Goal: Task Accomplishment & Management: Use online tool/utility

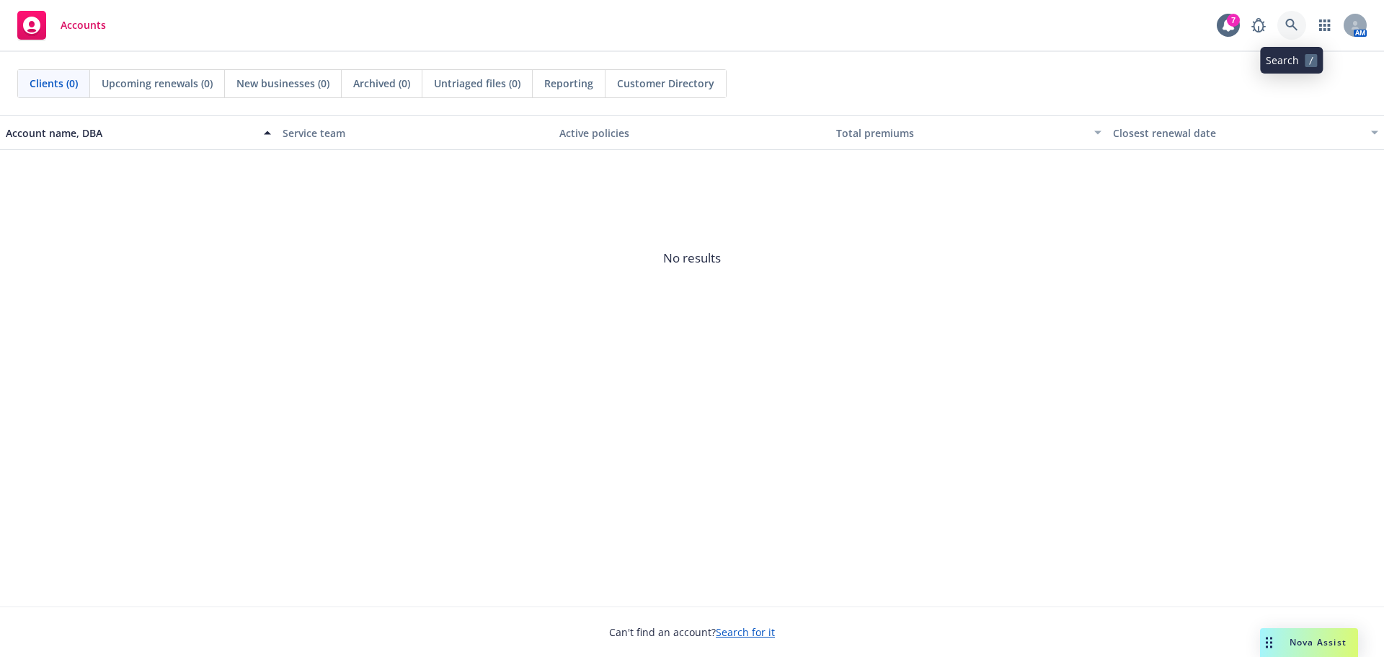
click at [1292, 22] on icon at bounding box center [1291, 25] width 13 height 13
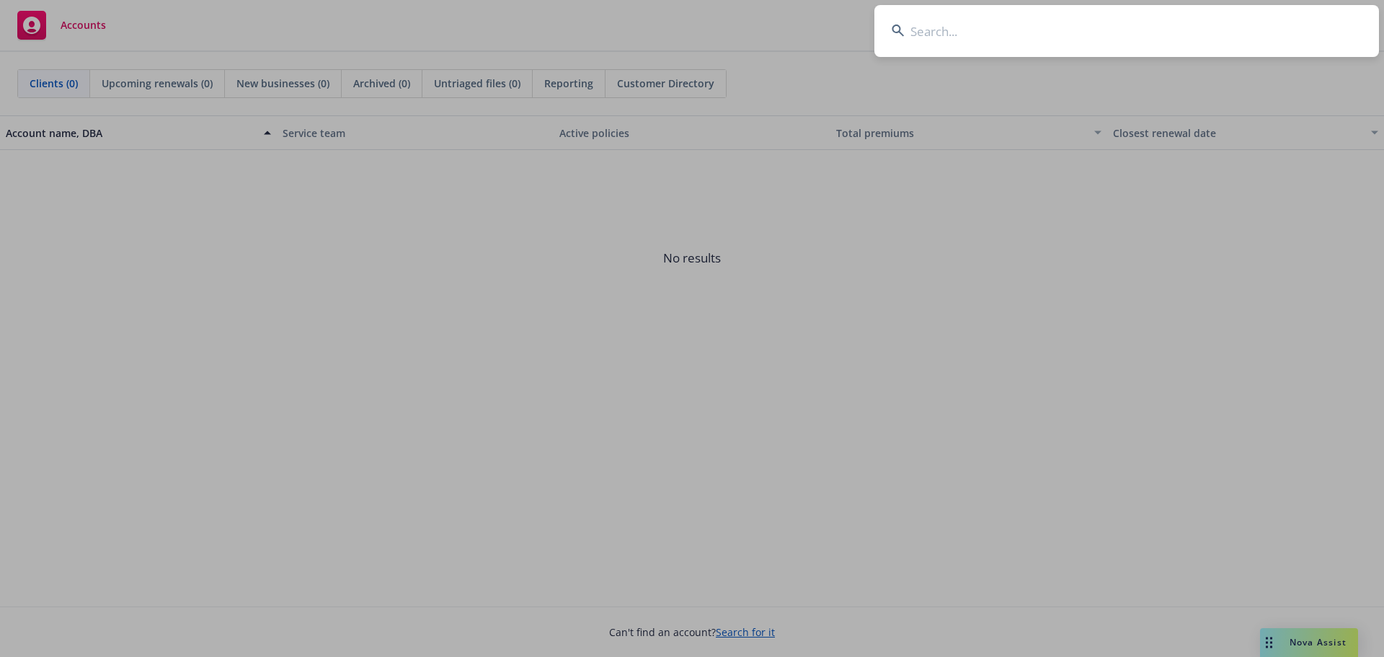
click at [925, 31] on input at bounding box center [1126, 31] width 505 height 52
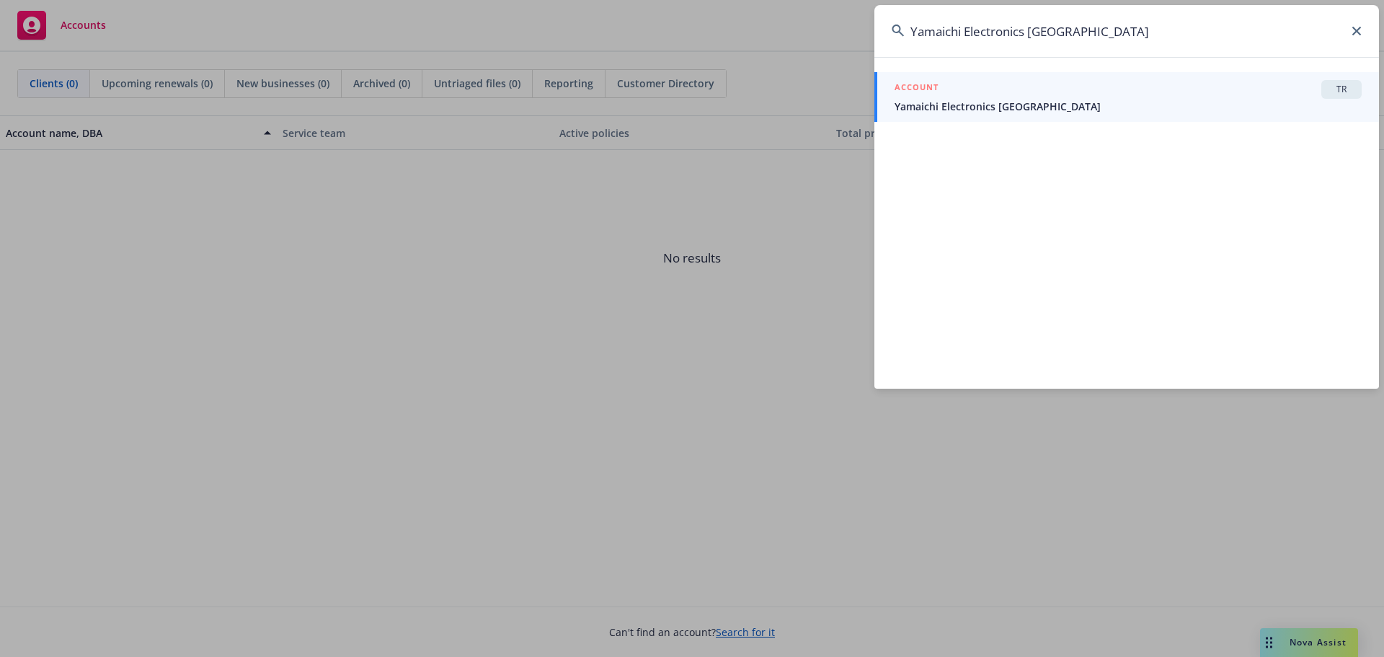
type input "Yamaichi Electronics [GEOGRAPHIC_DATA]"
click at [1021, 109] on span "Yamaichi Electronics [GEOGRAPHIC_DATA]" at bounding box center [1128, 106] width 467 height 15
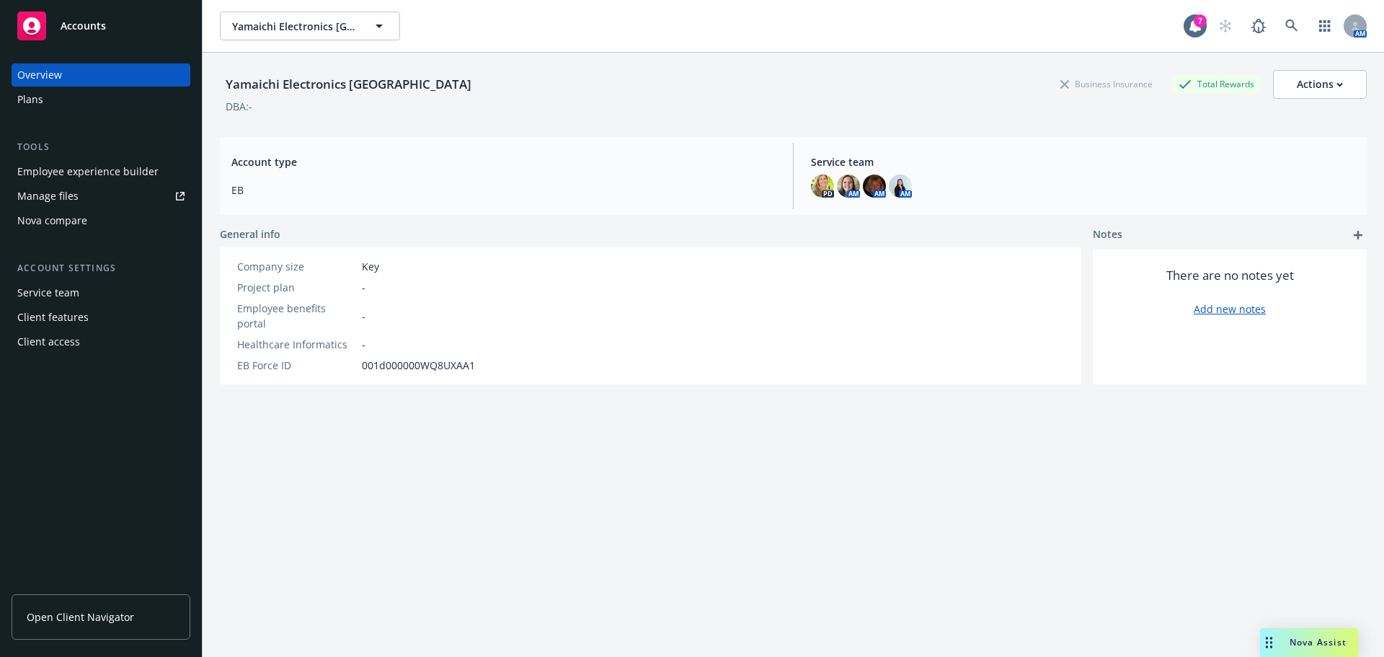
click at [66, 222] on div "Nova compare" at bounding box center [52, 220] width 70 height 23
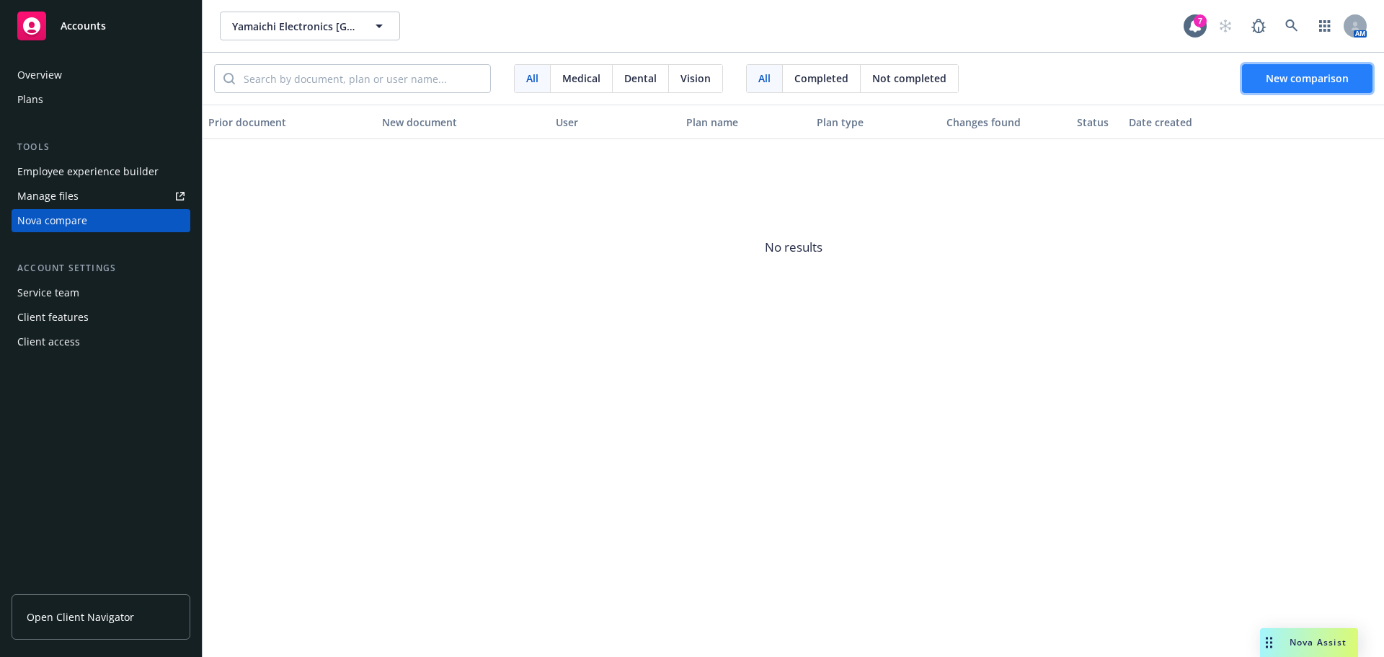
click at [1303, 74] on span "New comparison" at bounding box center [1307, 78] width 83 height 14
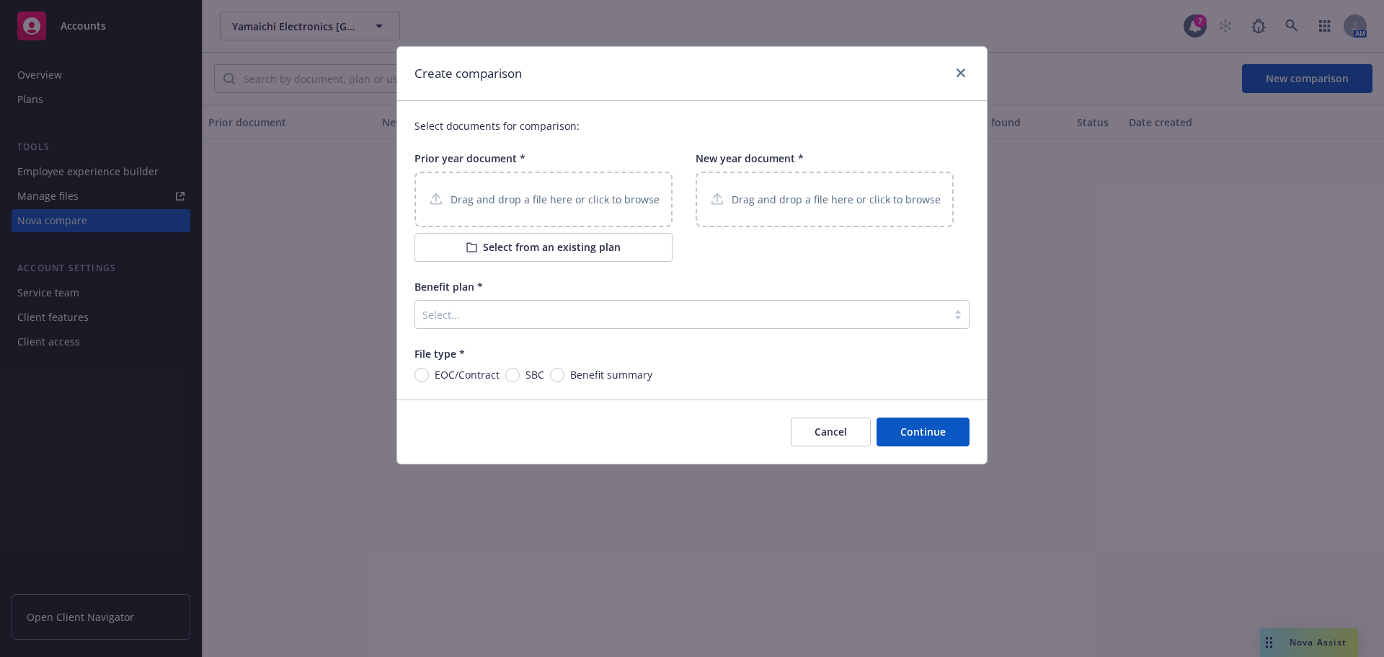
click at [479, 201] on p "Drag and drop a file here or click to browse" at bounding box center [555, 199] width 209 height 15
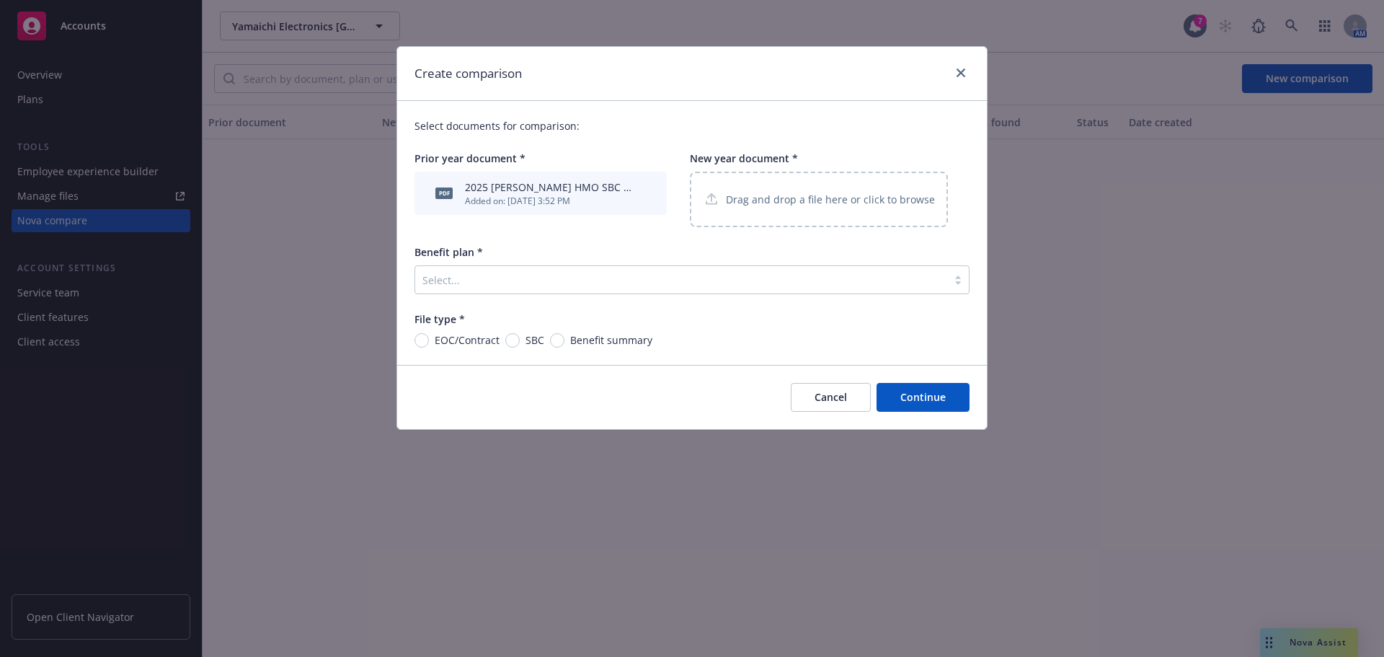
click at [783, 198] on p "Drag and drop a file here or click to browse" at bounding box center [830, 199] width 209 height 15
click at [511, 340] on input "SBC" at bounding box center [512, 340] width 14 height 14
radio input "true"
click at [453, 275] on div at bounding box center [681, 279] width 518 height 17
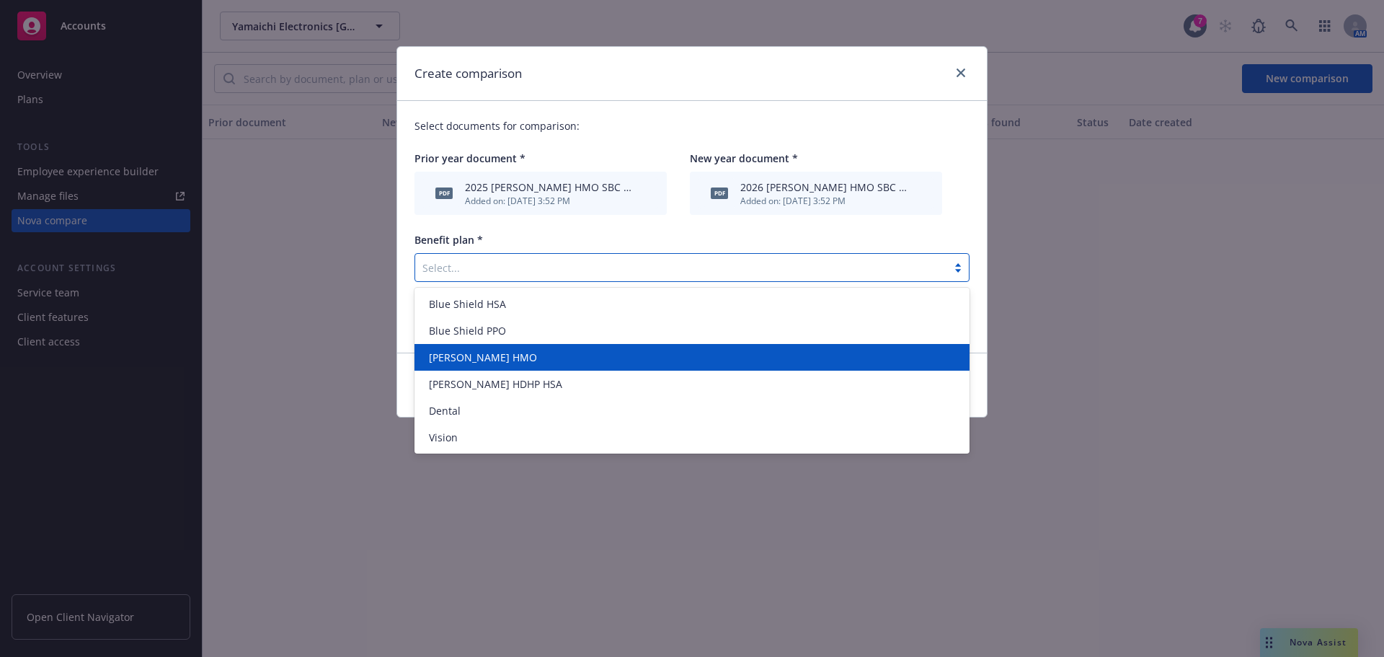
click at [485, 358] on div "[PERSON_NAME] HMO" at bounding box center [692, 357] width 538 height 15
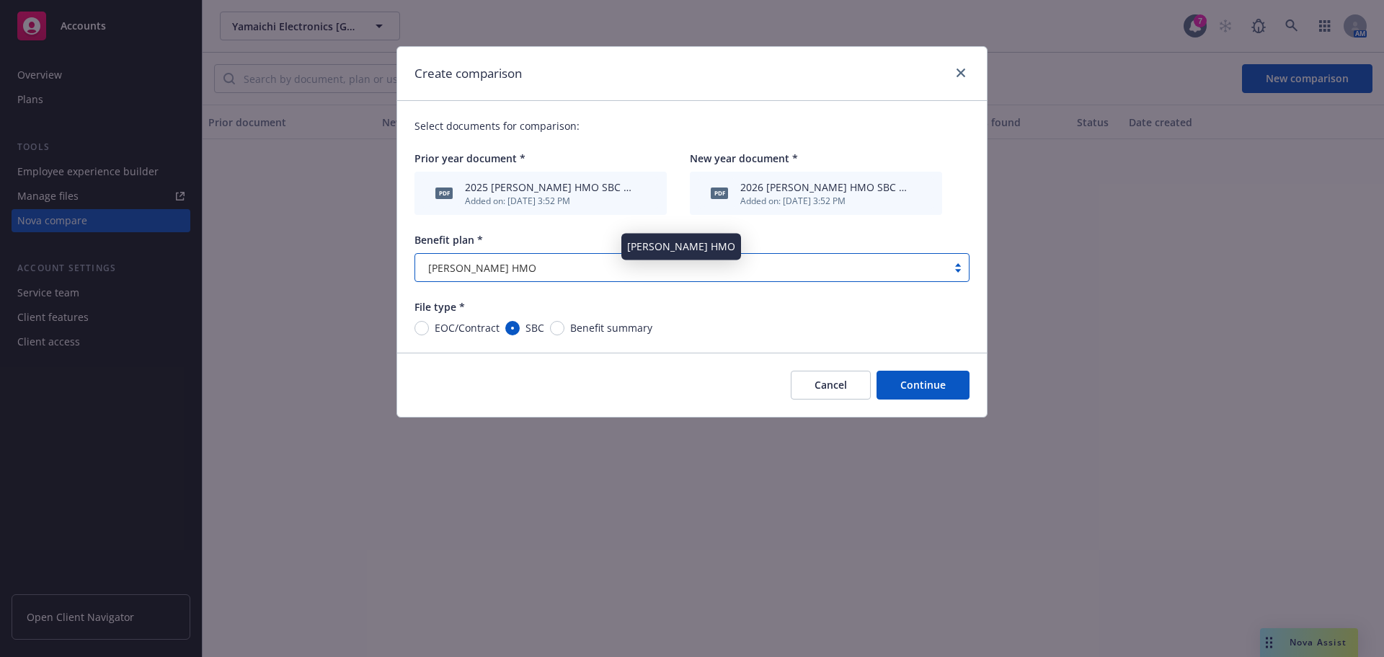
click at [484, 260] on span "[PERSON_NAME] HMO" at bounding box center [482, 267] width 108 height 15
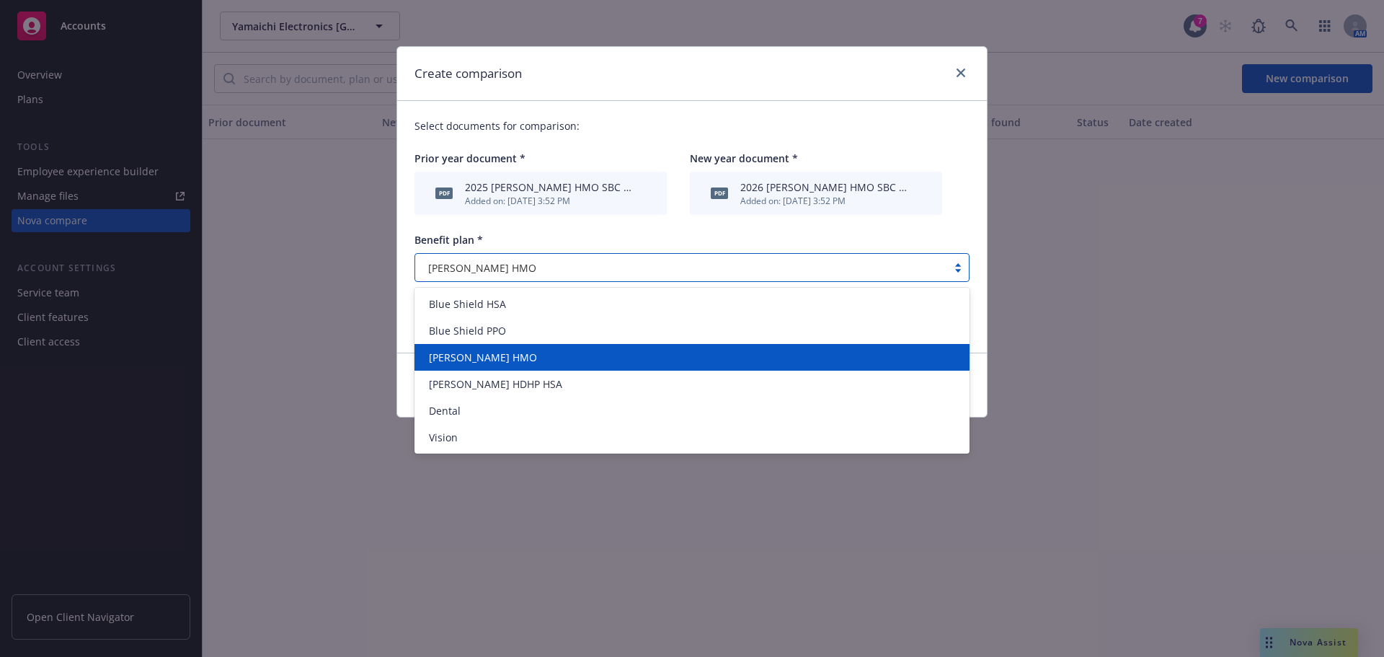
click at [489, 360] on div "[PERSON_NAME] HMO" at bounding box center [692, 357] width 538 height 15
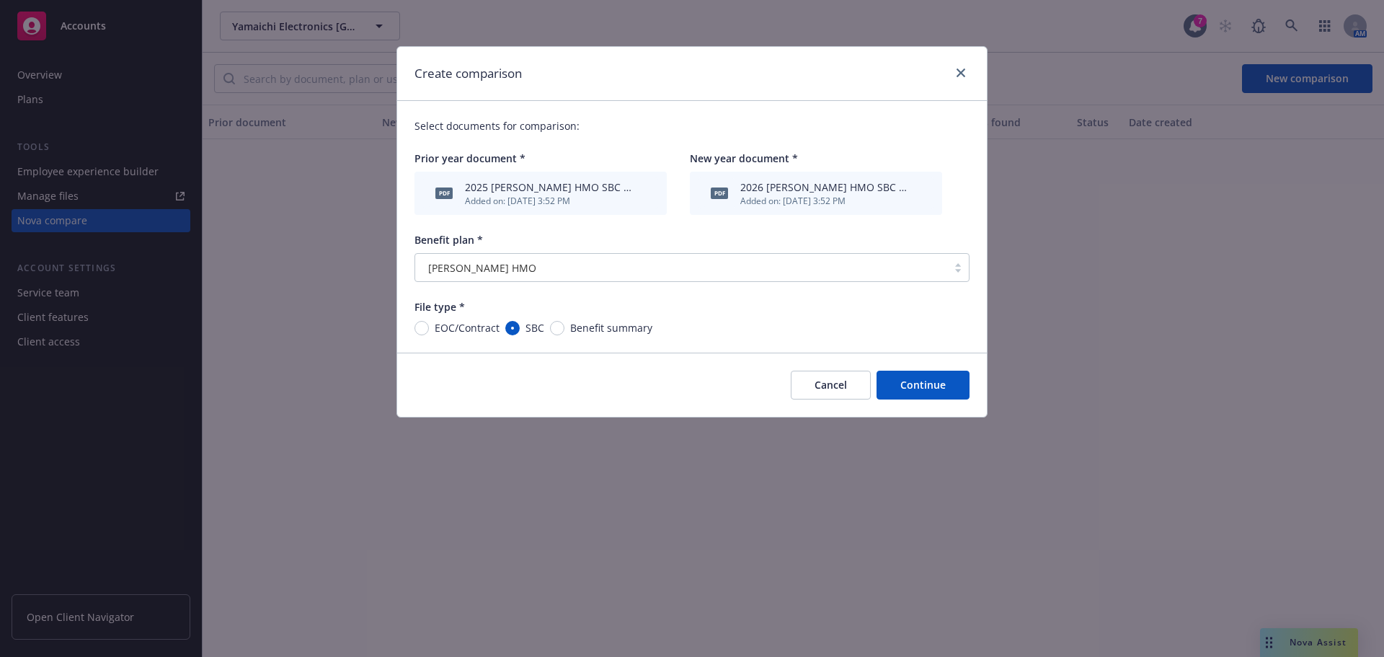
click at [927, 389] on button "Continue" at bounding box center [923, 385] width 93 height 29
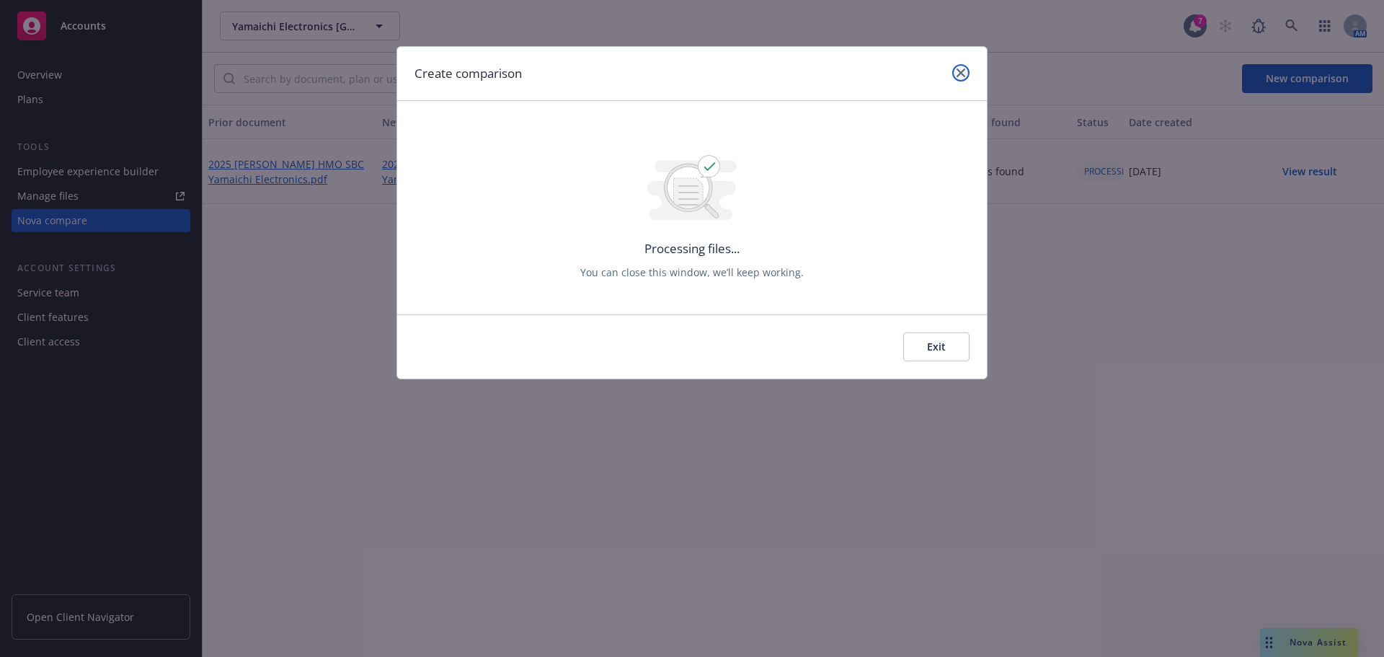
click at [958, 81] on link "close" at bounding box center [960, 72] width 17 height 17
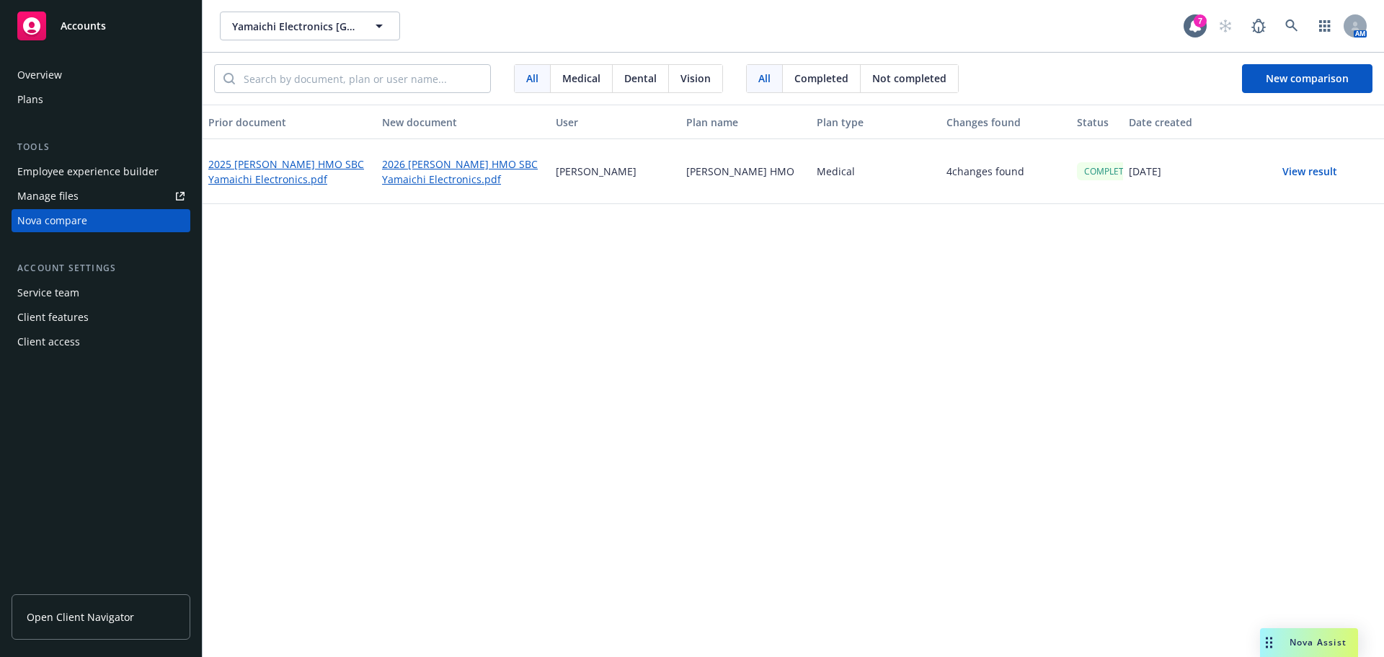
click at [1301, 174] on button "View result" at bounding box center [1309, 171] width 101 height 29
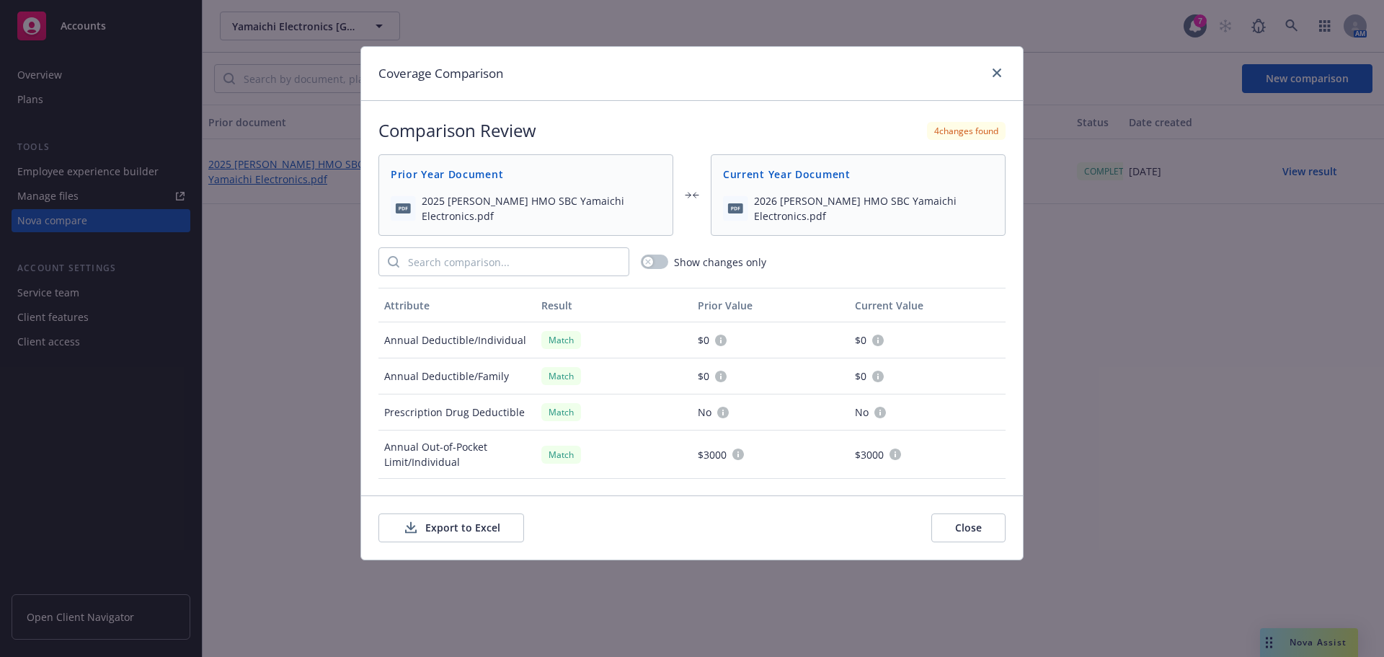
click at [432, 522] on button "Export to Excel" at bounding box center [451, 527] width 146 height 29
click at [997, 68] on link "close" at bounding box center [996, 72] width 17 height 17
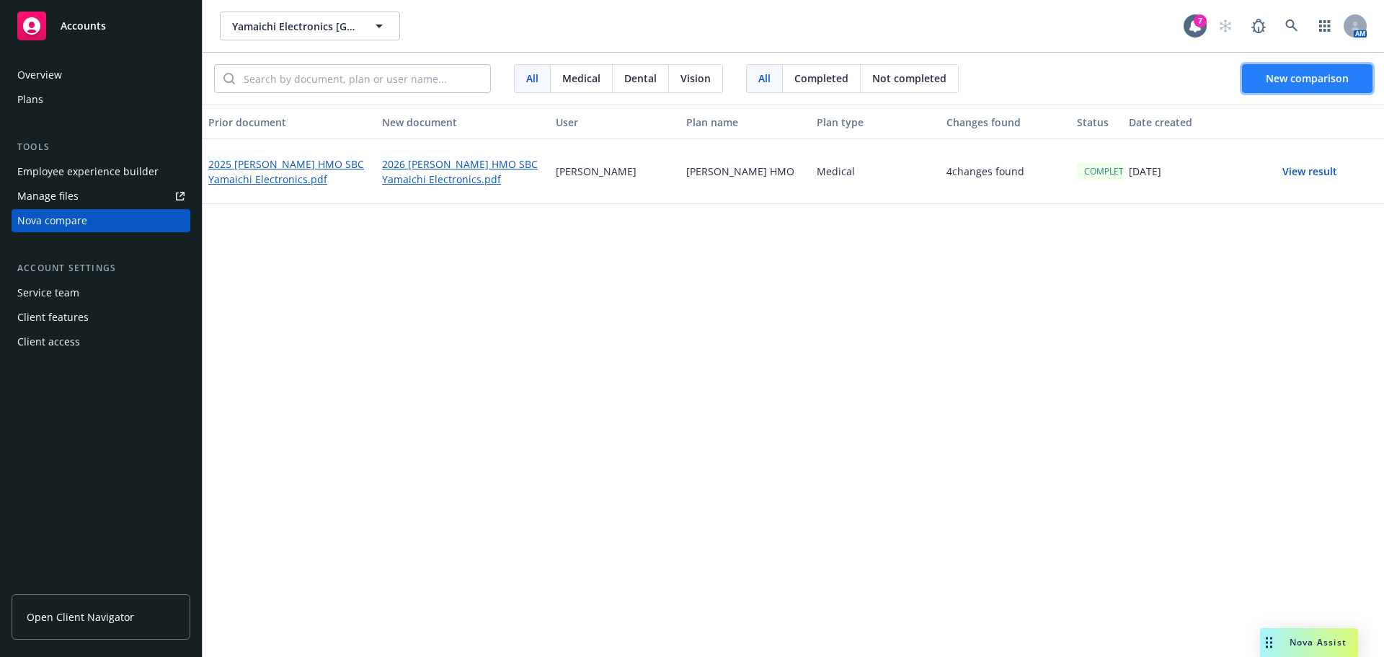
click at [1296, 76] on span "New comparison" at bounding box center [1307, 78] width 83 height 14
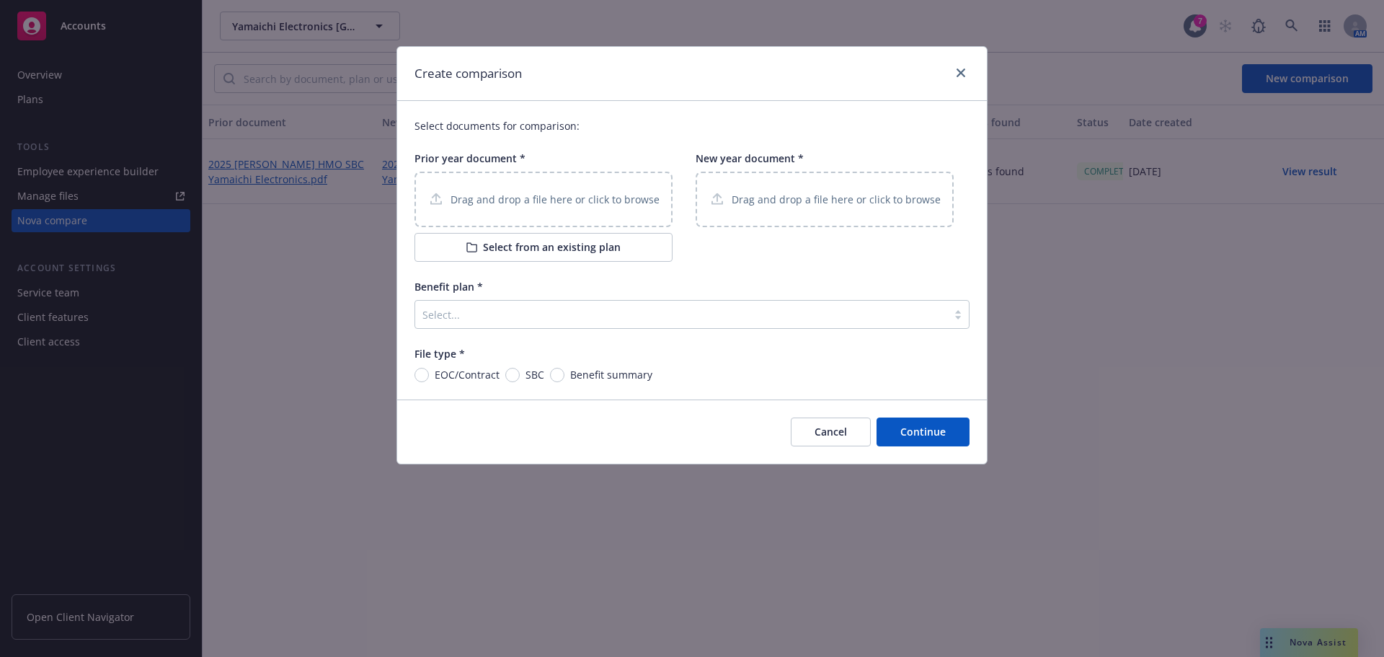
click at [523, 194] on p "Drag and drop a file here or click to browse" at bounding box center [555, 199] width 209 height 15
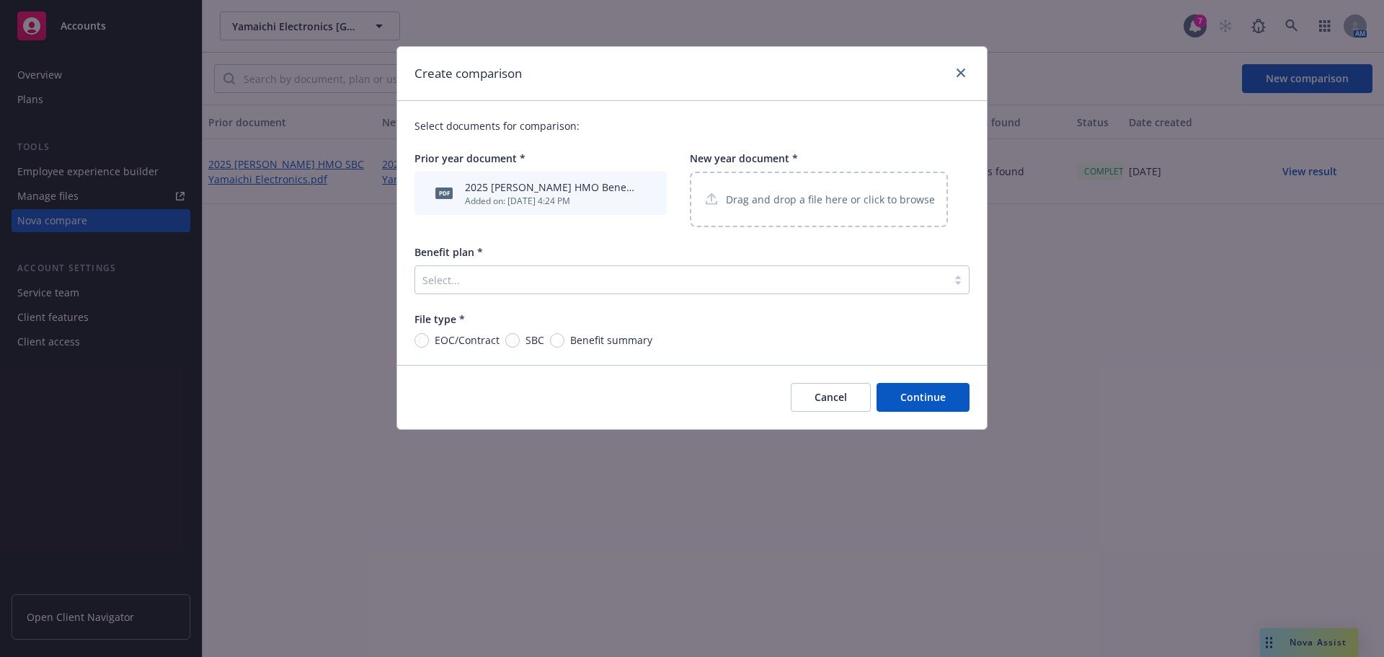
click at [766, 210] on div "Drag and drop a file here or click to browse" at bounding box center [819, 200] width 258 height 56
click at [559, 339] on input "Benefit summary" at bounding box center [557, 340] width 14 height 14
radio input "true"
click at [443, 281] on div at bounding box center [681, 279] width 518 height 17
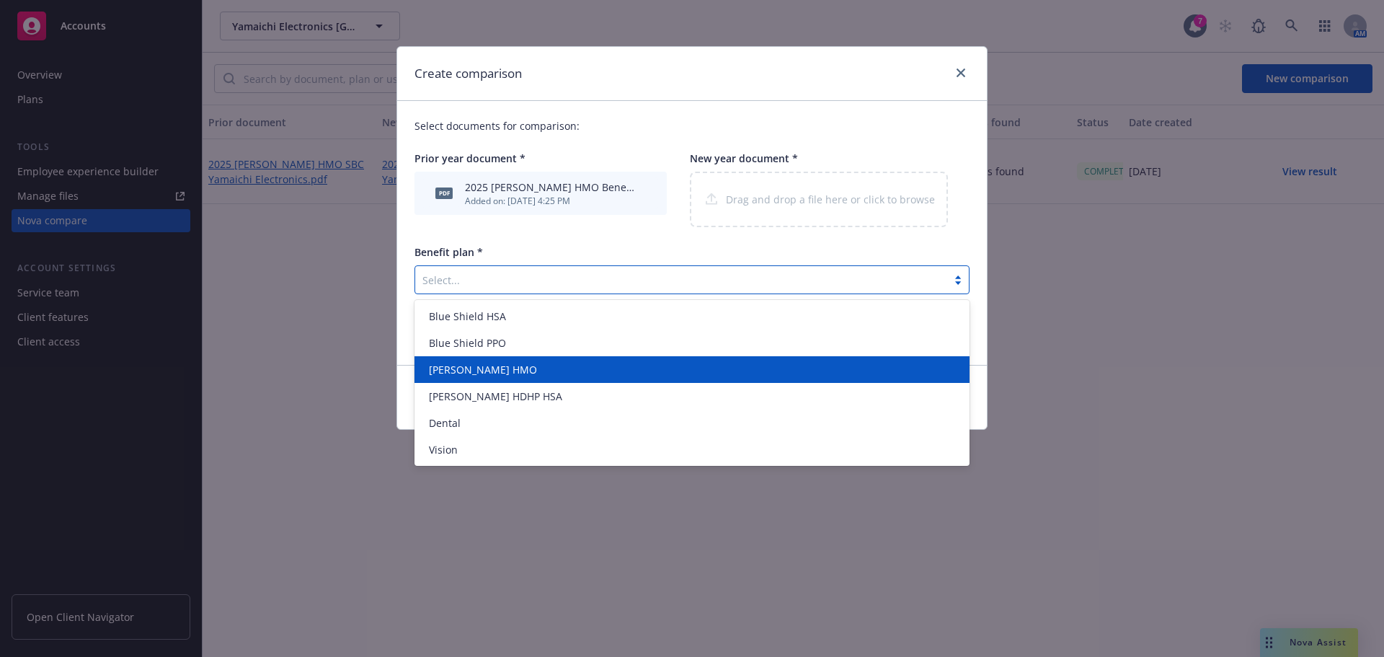
click at [475, 368] on span "[PERSON_NAME] HMO" at bounding box center [483, 369] width 108 height 15
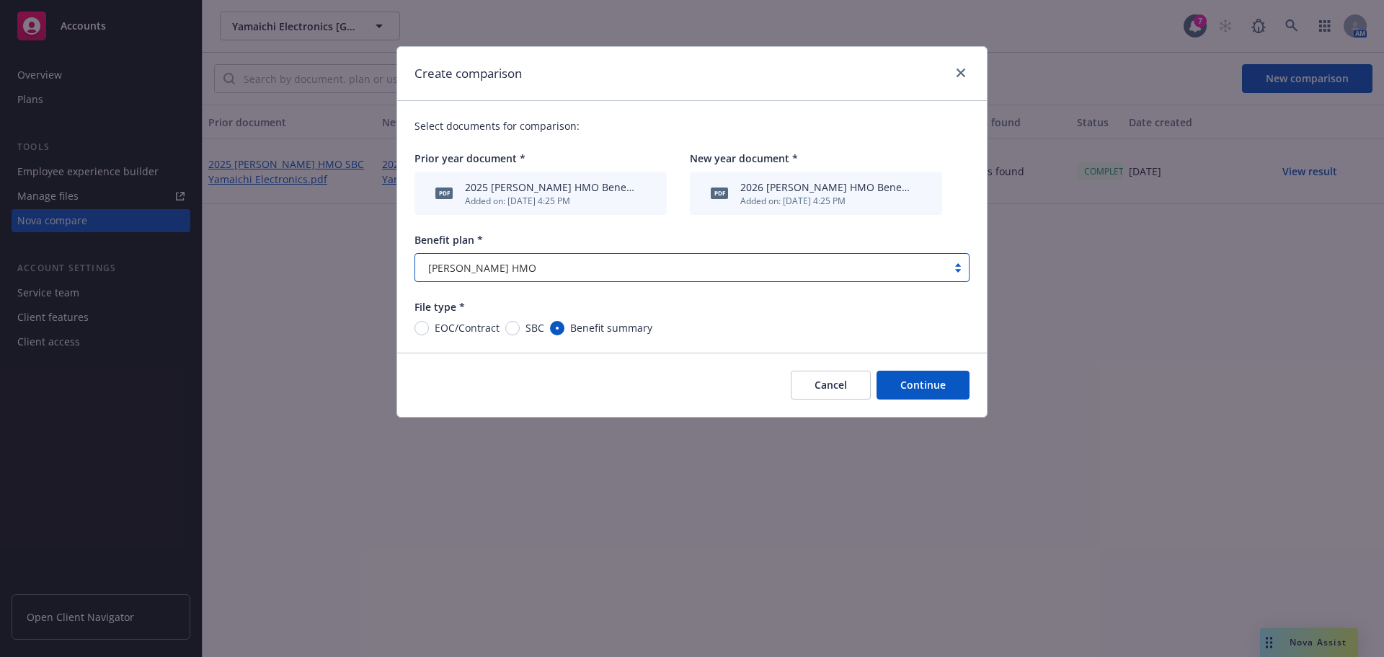
click at [933, 385] on button "Continue" at bounding box center [923, 385] width 93 height 29
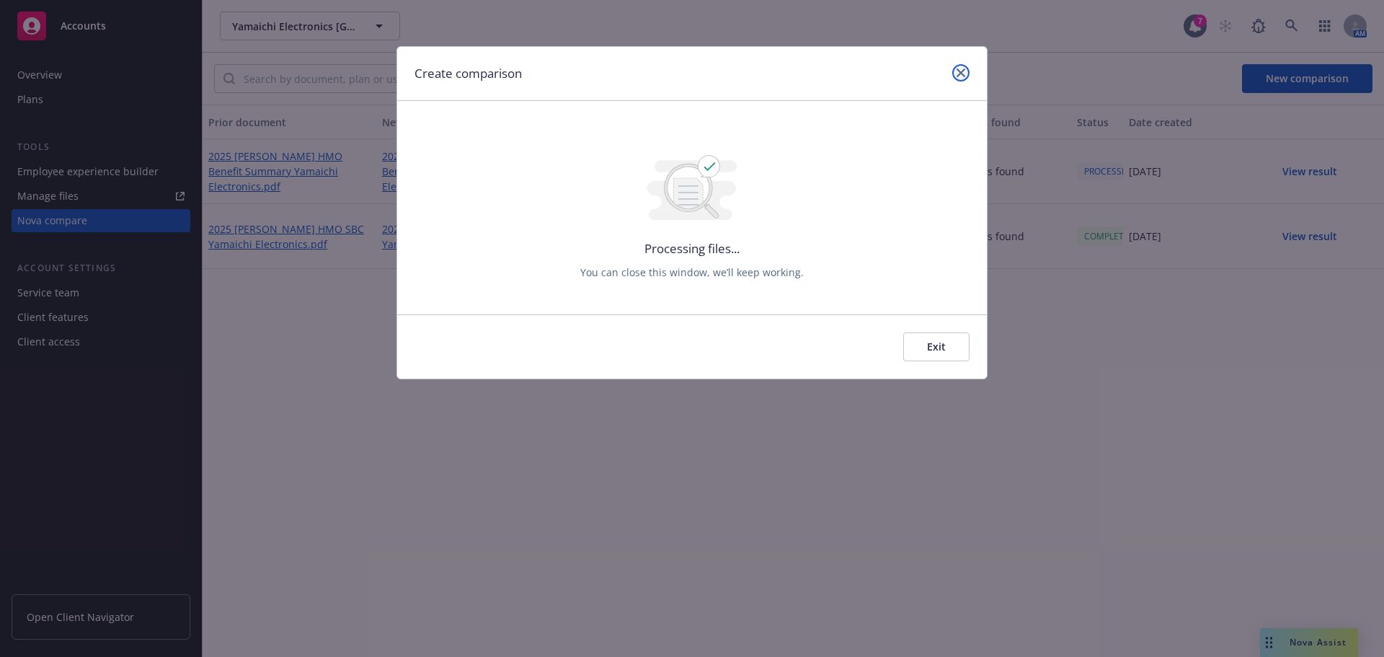
click at [961, 66] on link "close" at bounding box center [960, 72] width 17 height 17
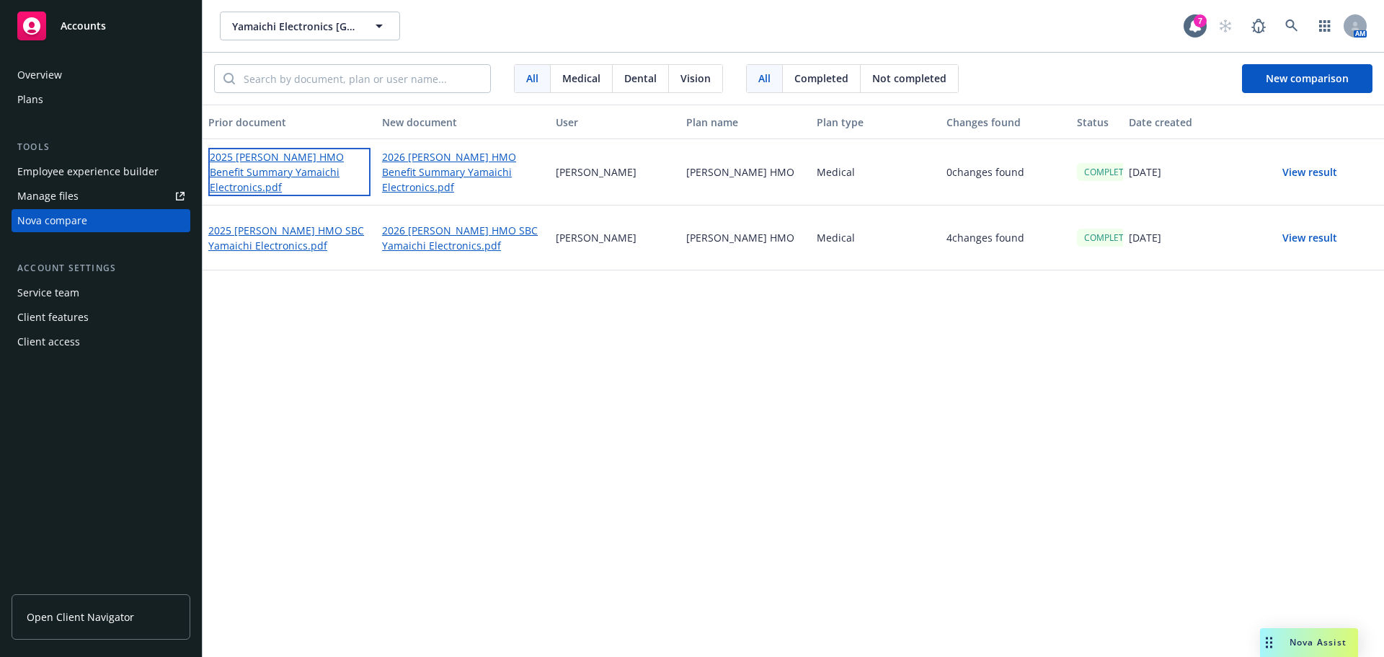
click at [268, 172] on link "2025 [PERSON_NAME] HMO Benefit Summary Yamaichi Electronics.pdf" at bounding box center [289, 172] width 162 height 48
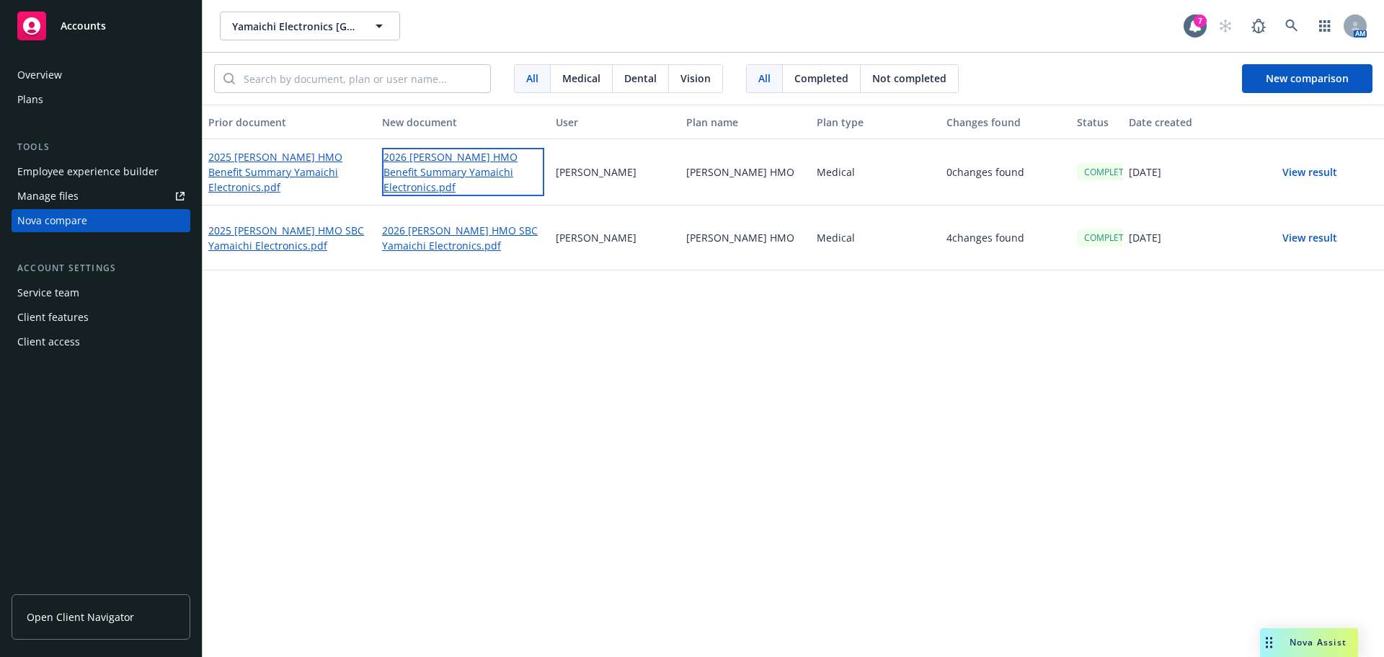
click at [427, 178] on link "2026 [PERSON_NAME] HMO Benefit Summary Yamaichi Electronics.pdf" at bounding box center [463, 172] width 162 height 48
click at [1323, 169] on button "View result" at bounding box center [1309, 171] width 101 height 29
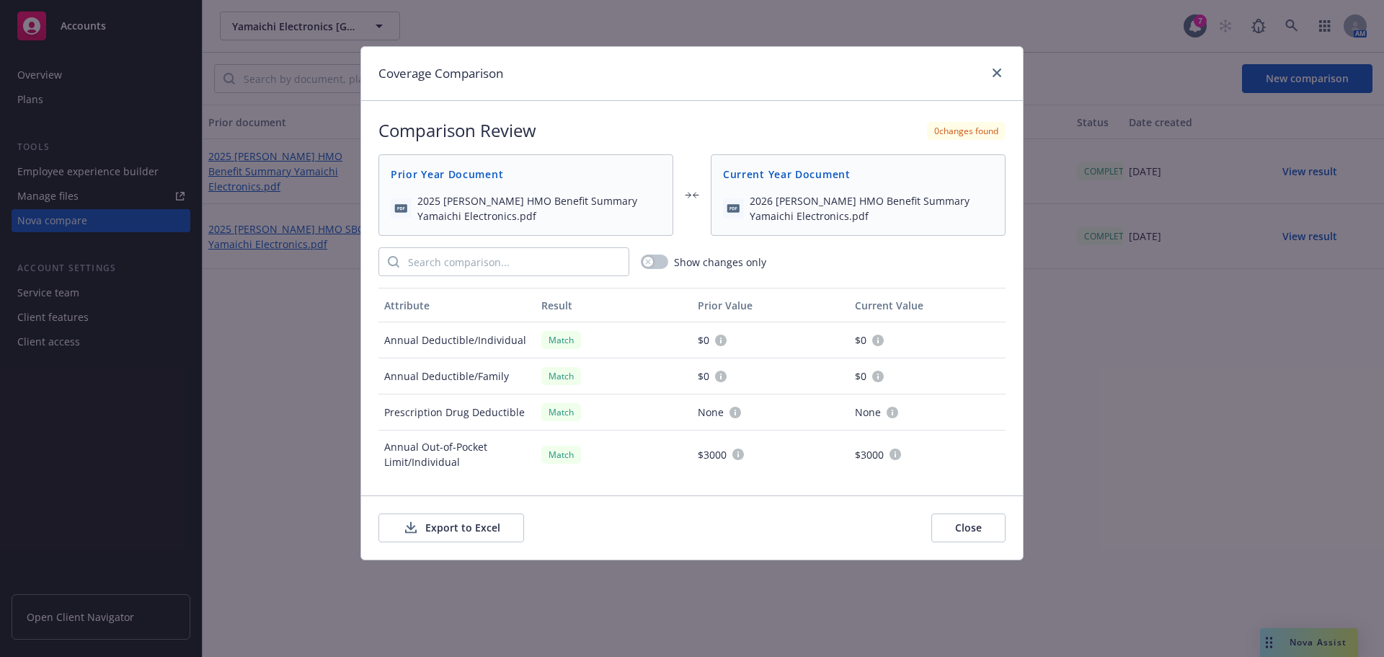
click at [453, 527] on button "Export to Excel" at bounding box center [451, 527] width 146 height 29
click at [1001, 77] on link "close" at bounding box center [996, 72] width 17 height 17
